Goal: Task Accomplishment & Management: Complete application form

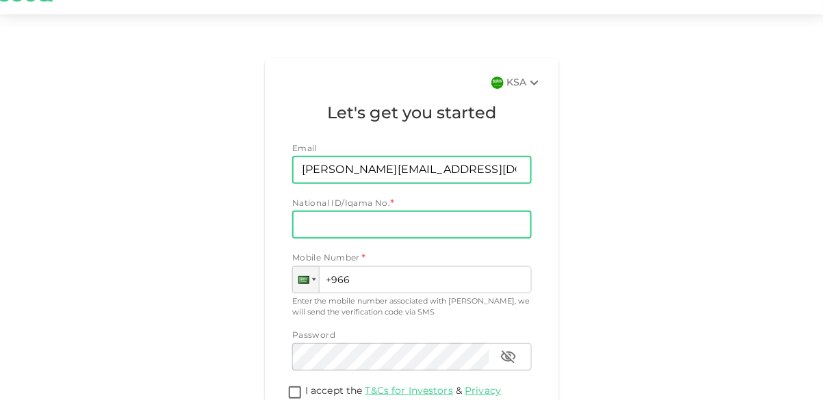
click at [488, 227] on input "National ID/Iqama No." at bounding box center [412, 225] width 240 height 27
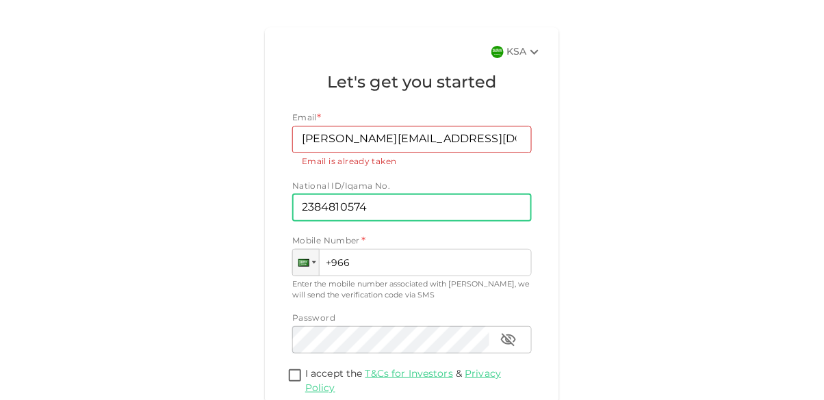
scroll to position [124, 0]
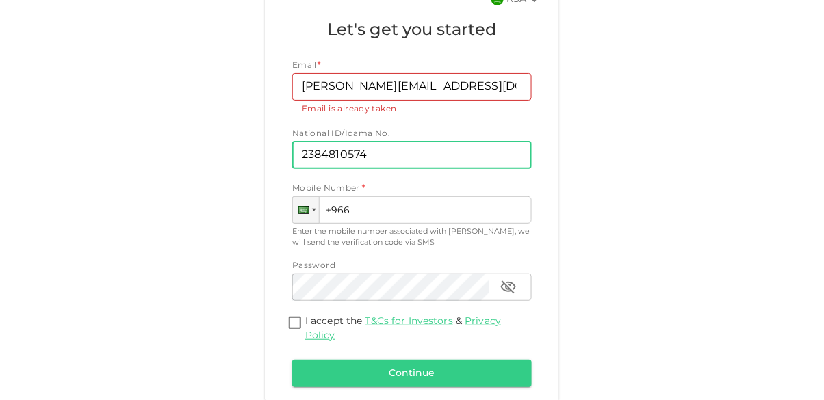
type input "2384810574"
click at [290, 322] on input "I accept the T&Cs for Investors & Privacy Policy" at bounding box center [295, 324] width 21 height 18
checkbox input "true"
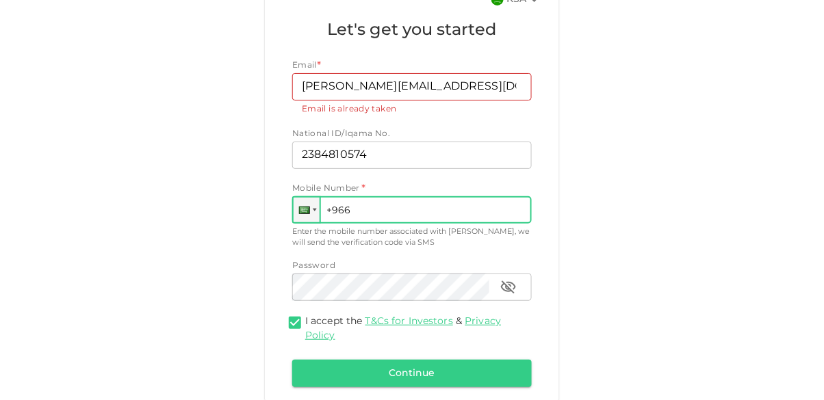
click at [485, 207] on input "+966" at bounding box center [412, 209] width 240 height 27
type input "[PHONE_NUMBER]"
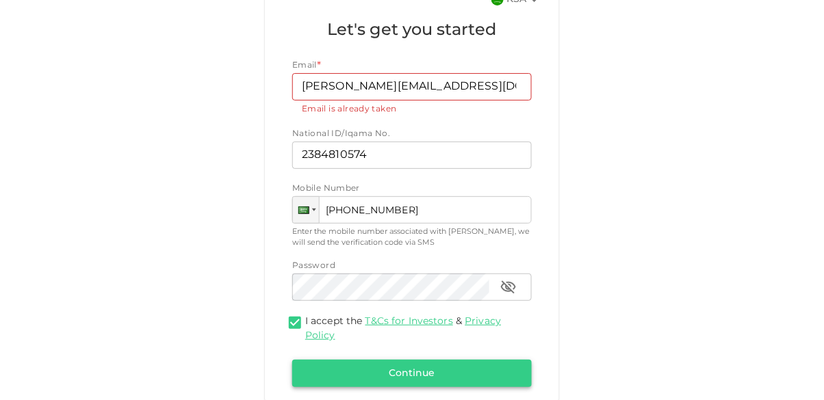
click at [469, 379] on button "Continue" at bounding box center [412, 373] width 240 height 27
